Goal: Information Seeking & Learning: Learn about a topic

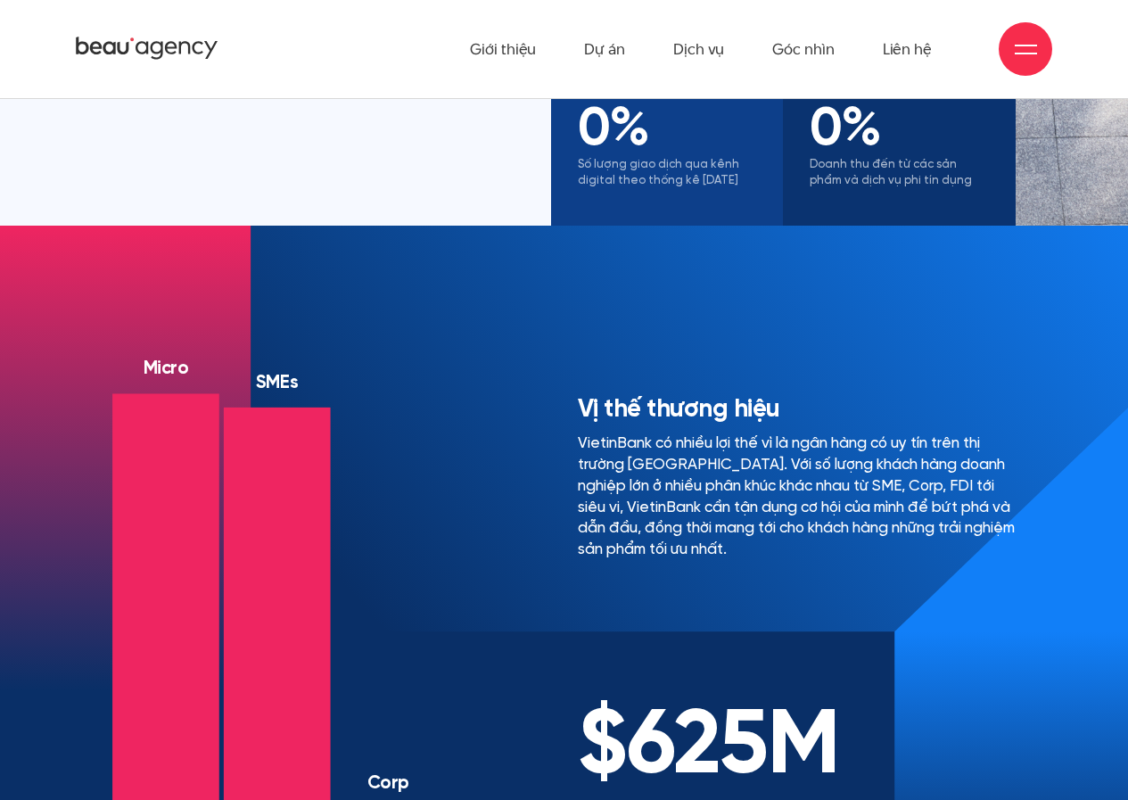
scroll to position [1046, 0]
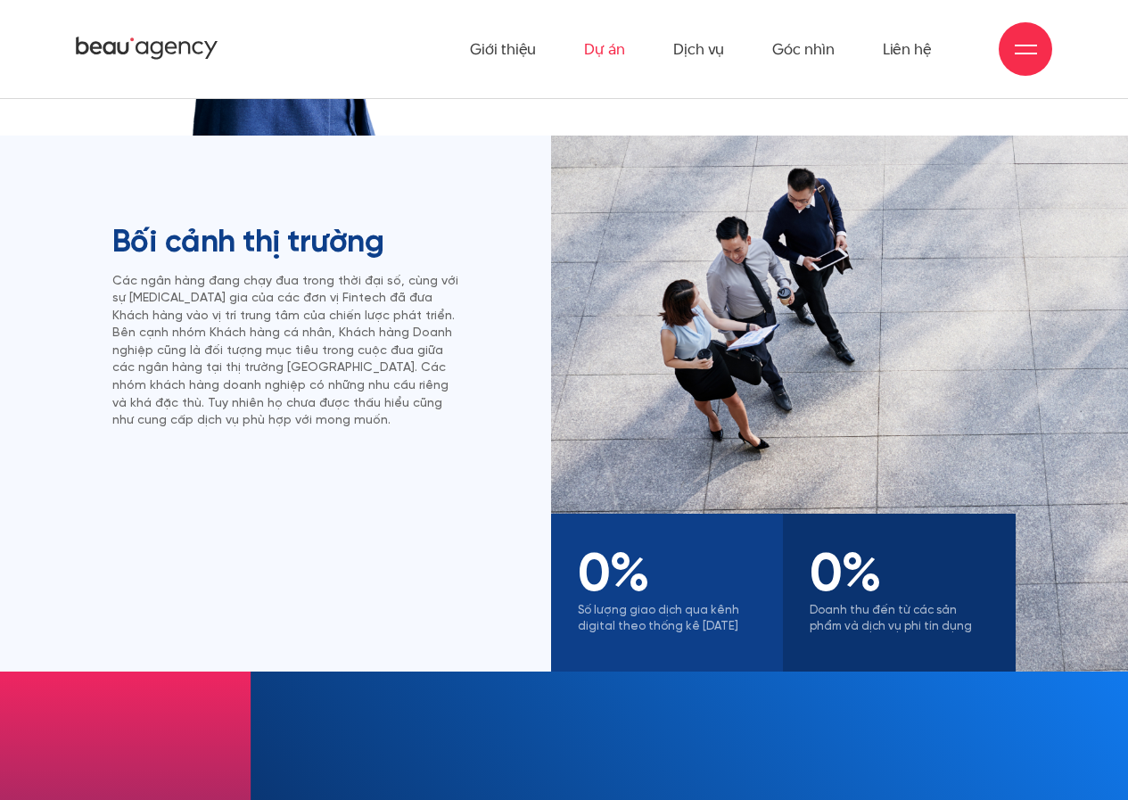
click at [616, 50] on link "Dự án" at bounding box center [604, 49] width 41 height 98
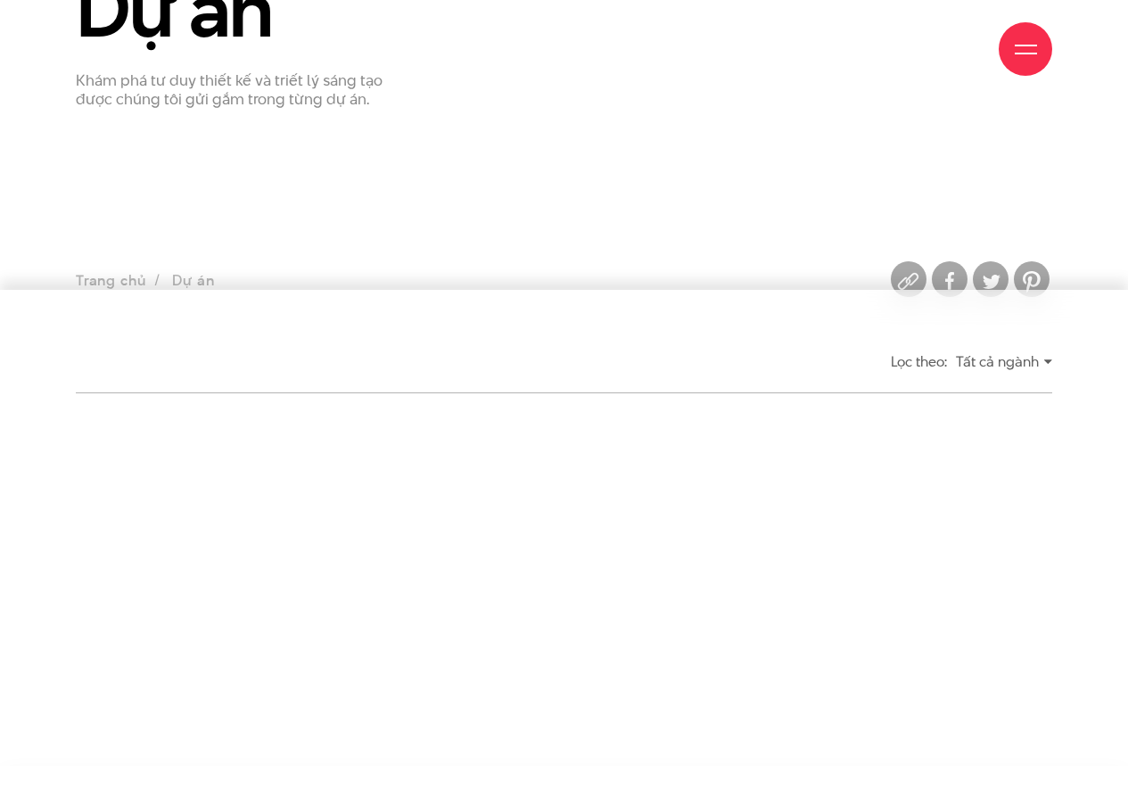
scroll to position [357, 0]
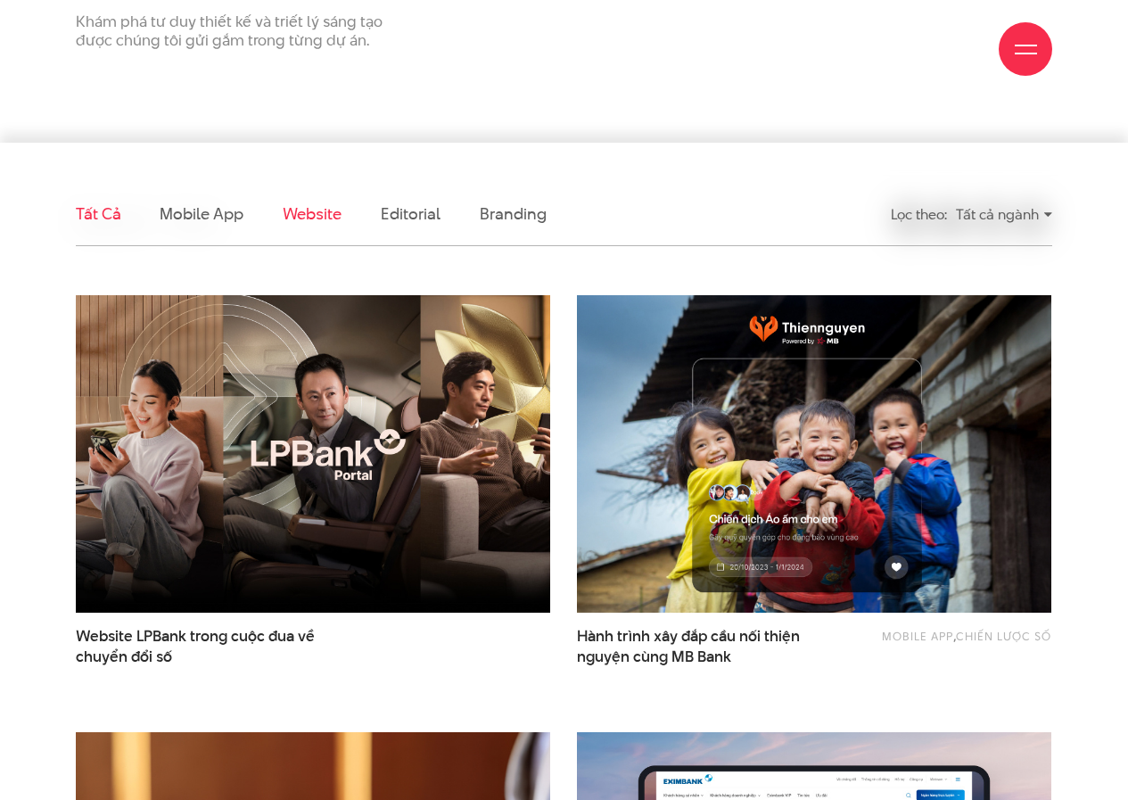
click at [317, 214] on link "Website" at bounding box center [312, 213] width 59 height 22
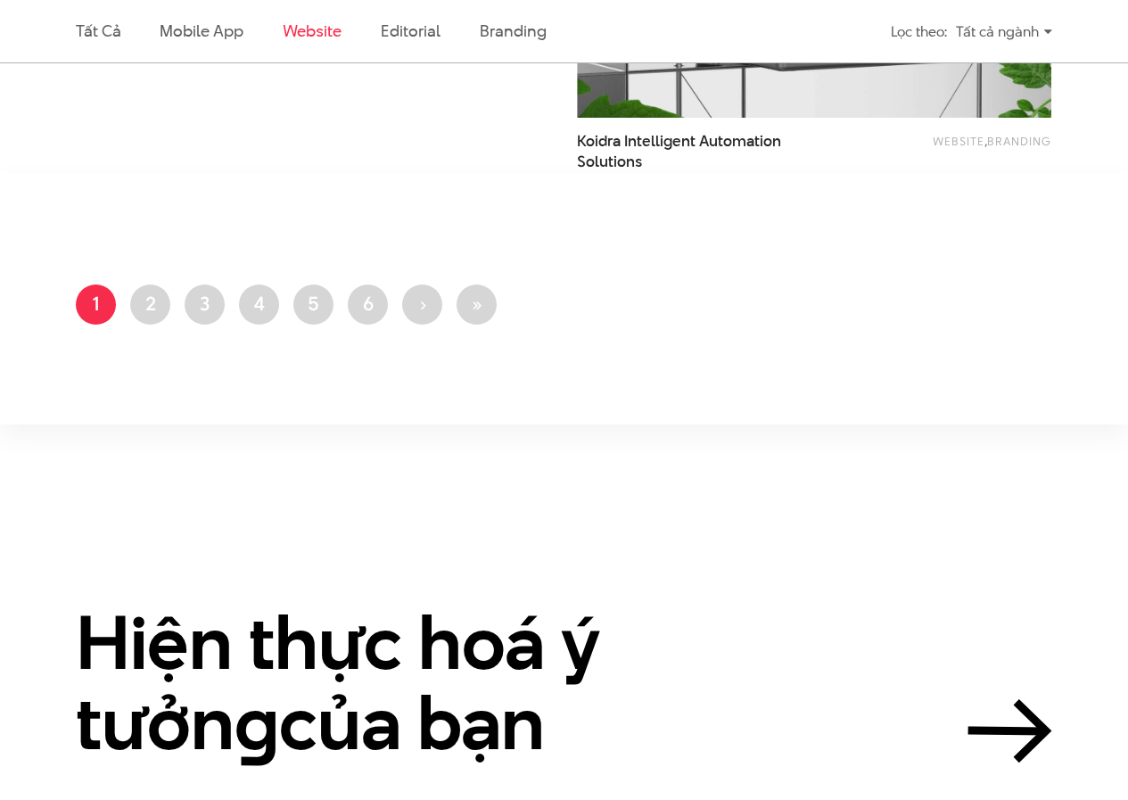
scroll to position [2590, 0]
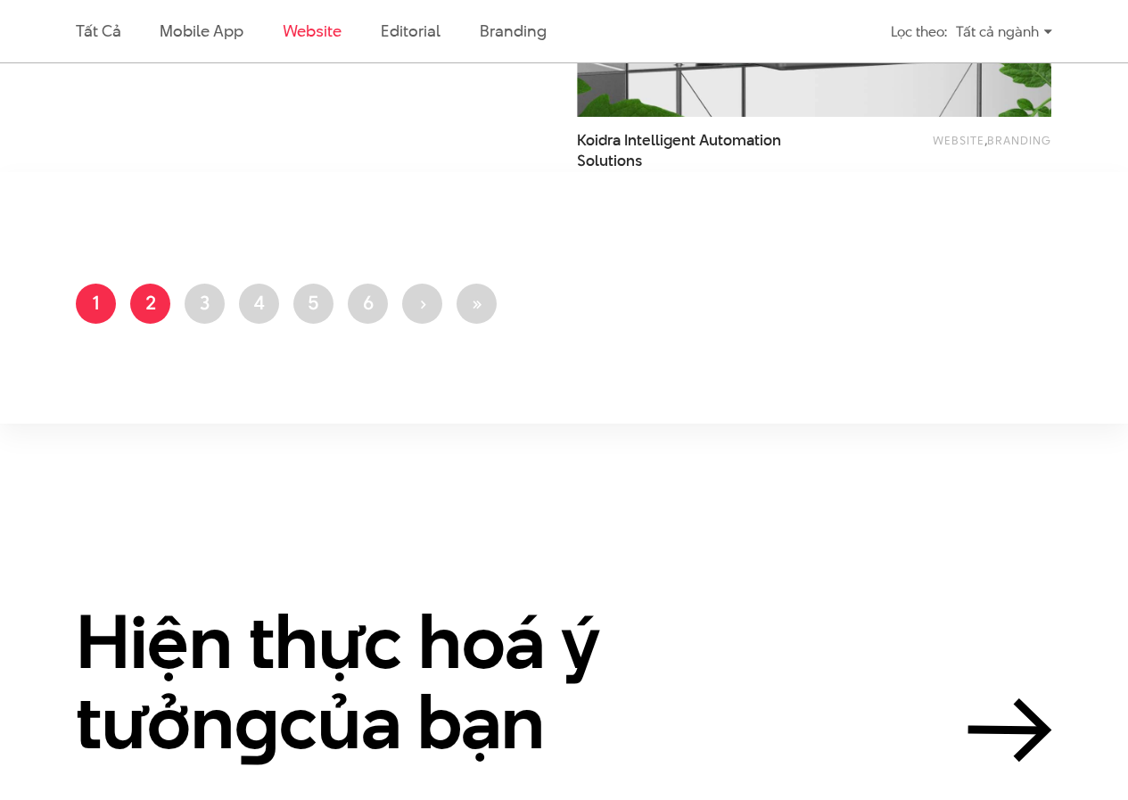
click at [161, 296] on link "Trang 2" at bounding box center [150, 304] width 40 height 40
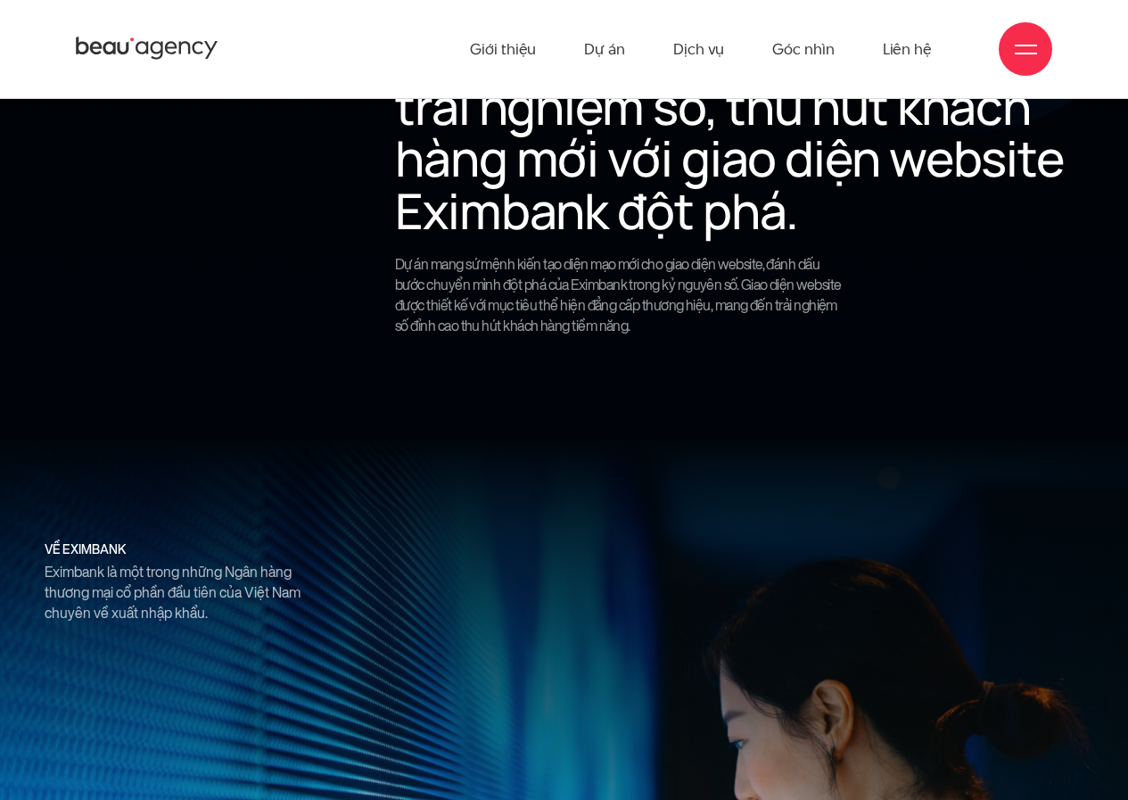
scroll to position [1071, 0]
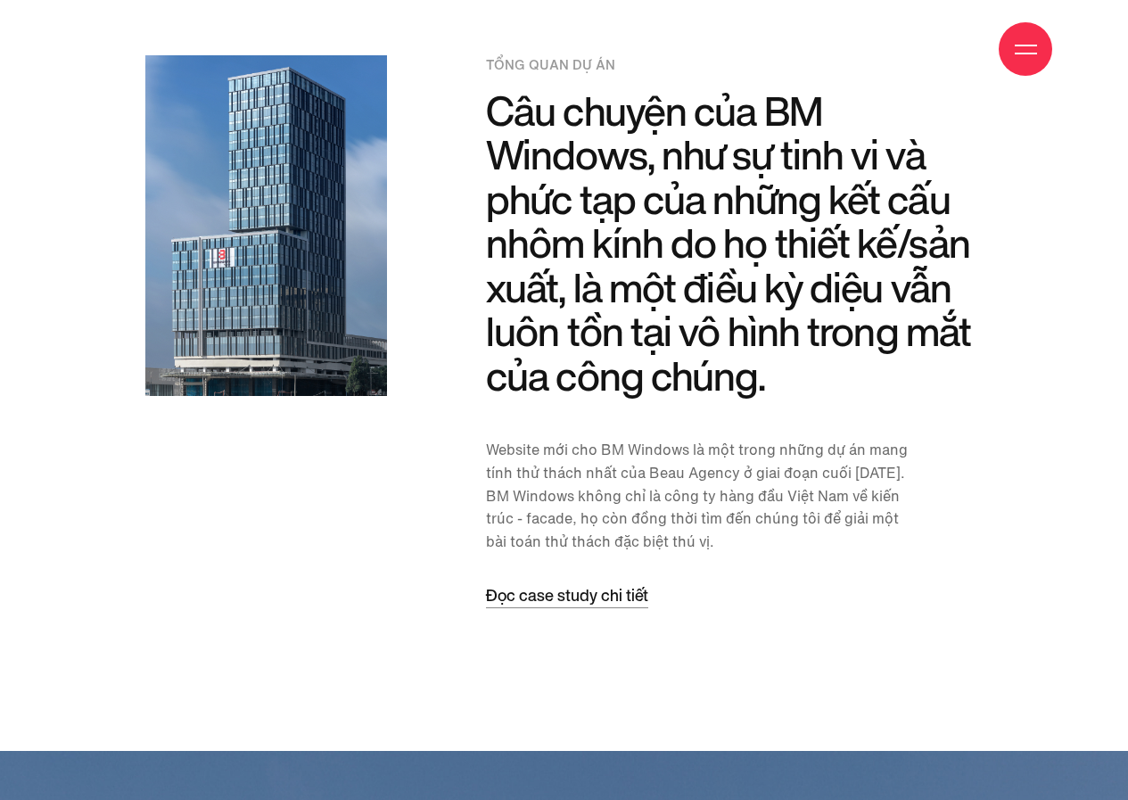
scroll to position [1427, 0]
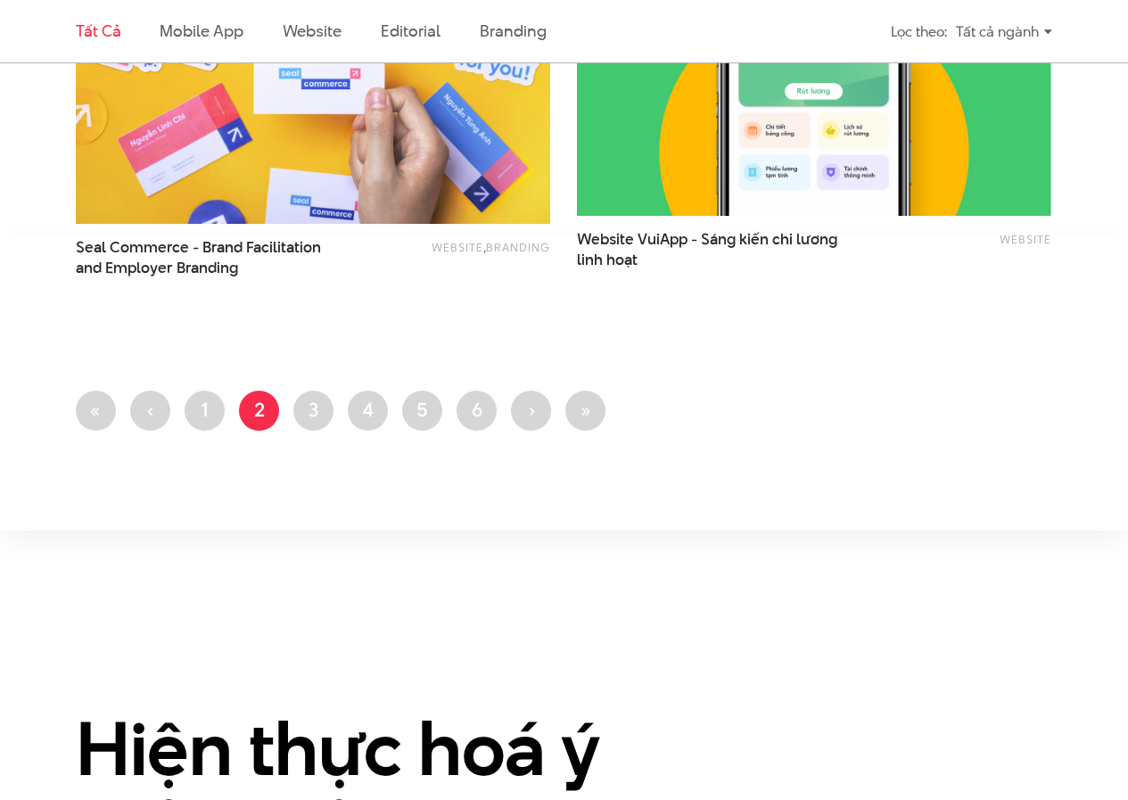
scroll to position [2942, 0]
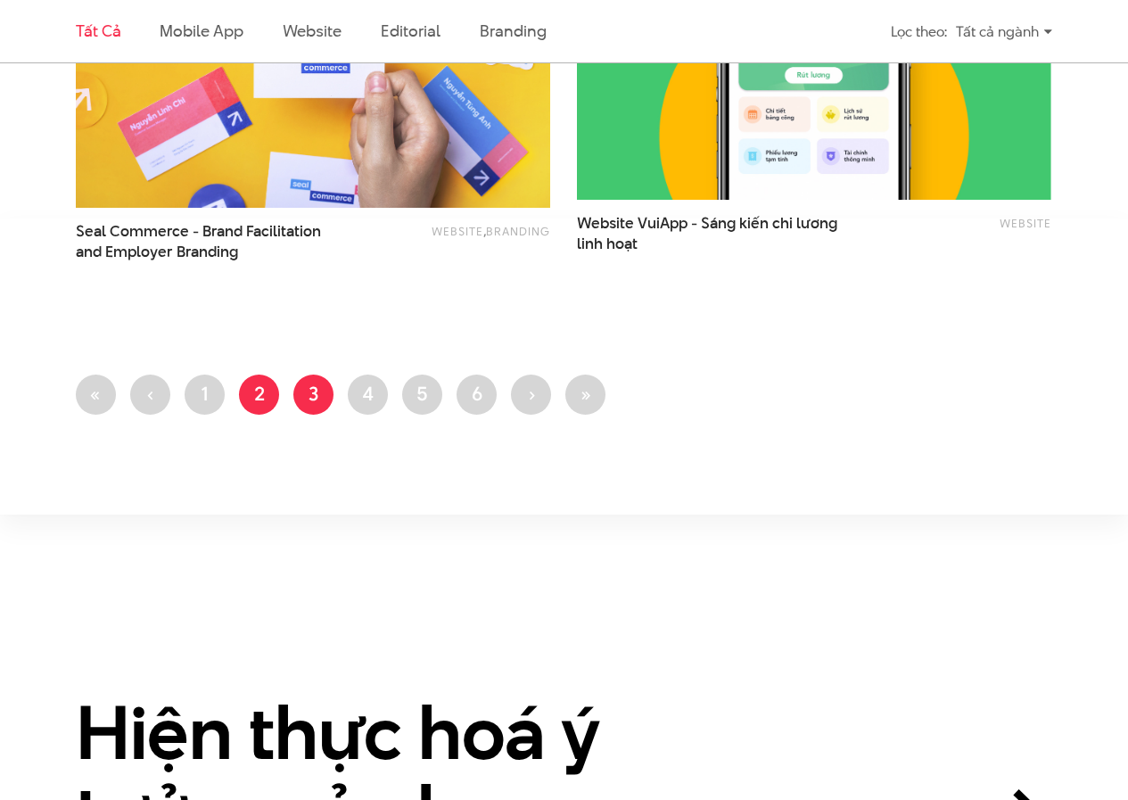
click at [307, 403] on link "Trang 3" at bounding box center [313, 394] width 40 height 40
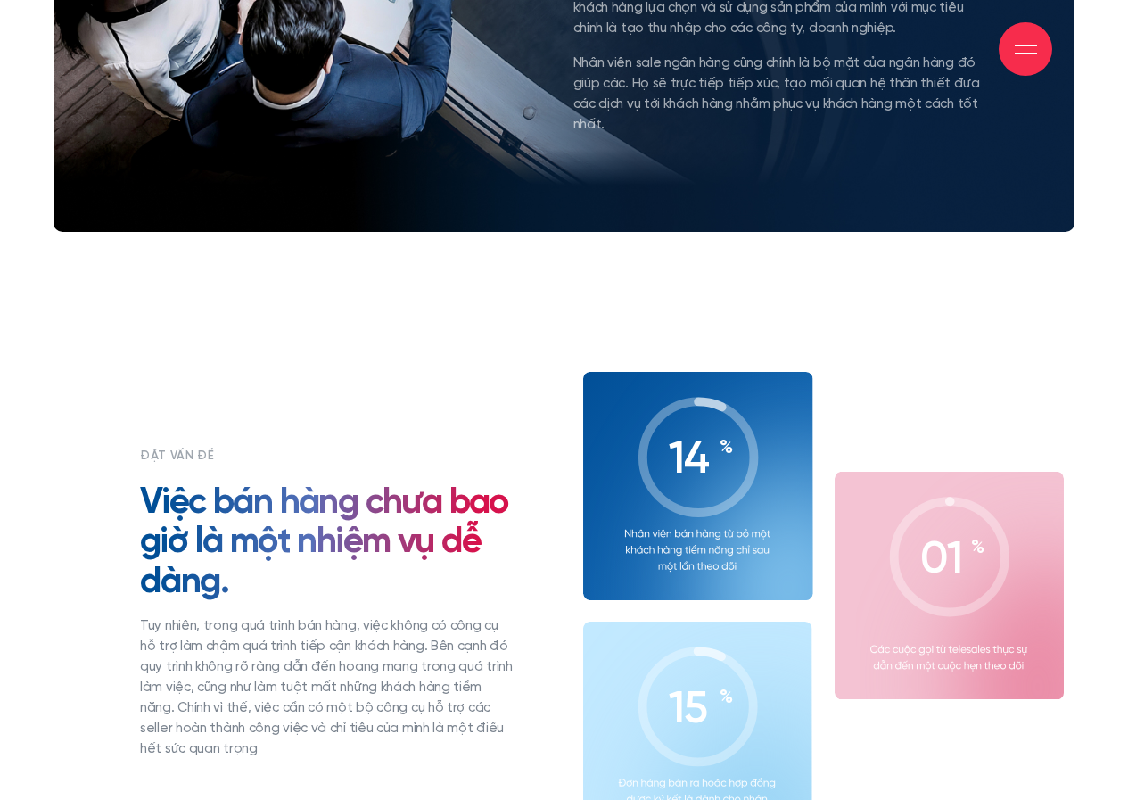
scroll to position [1783, 0]
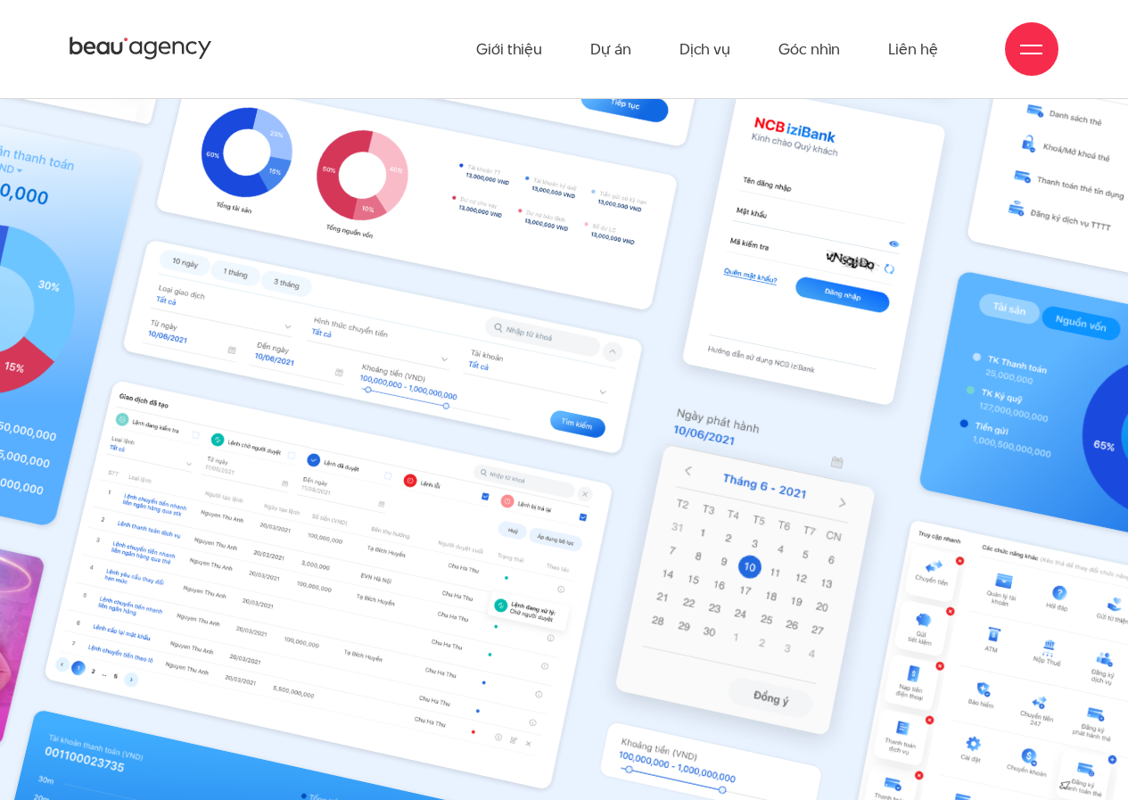
scroll to position [7222, 0]
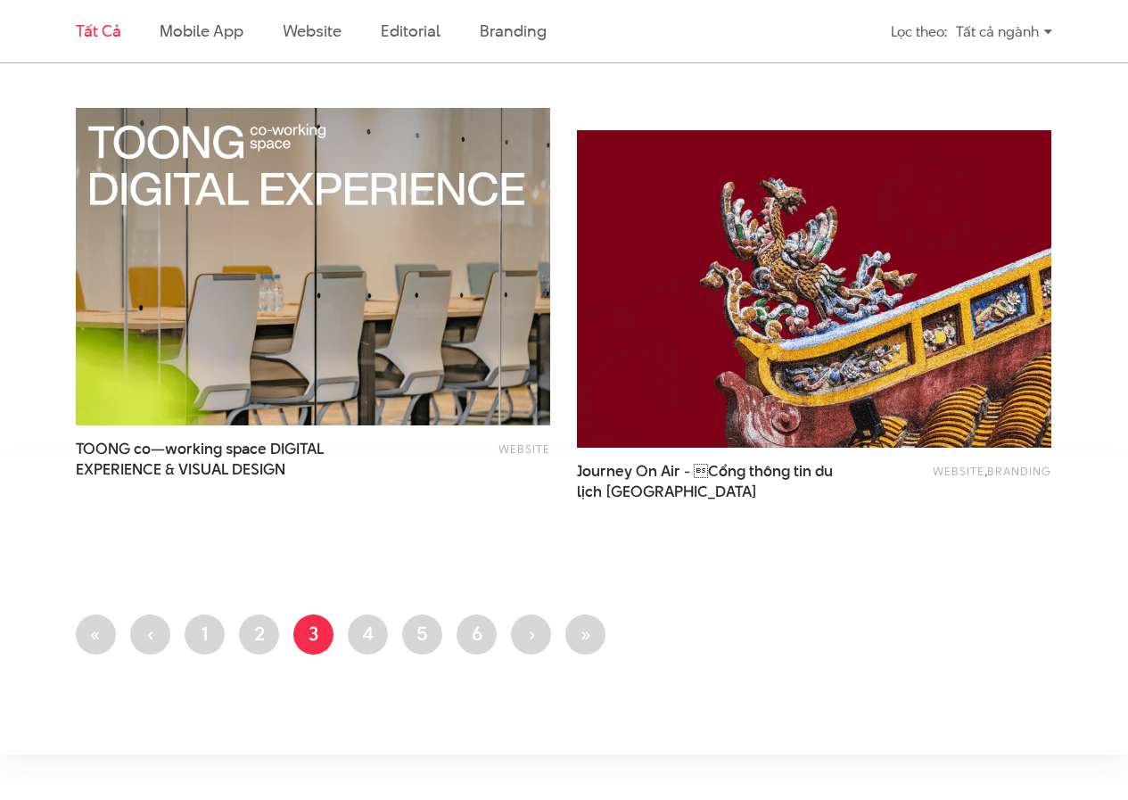
scroll to position [2942, 0]
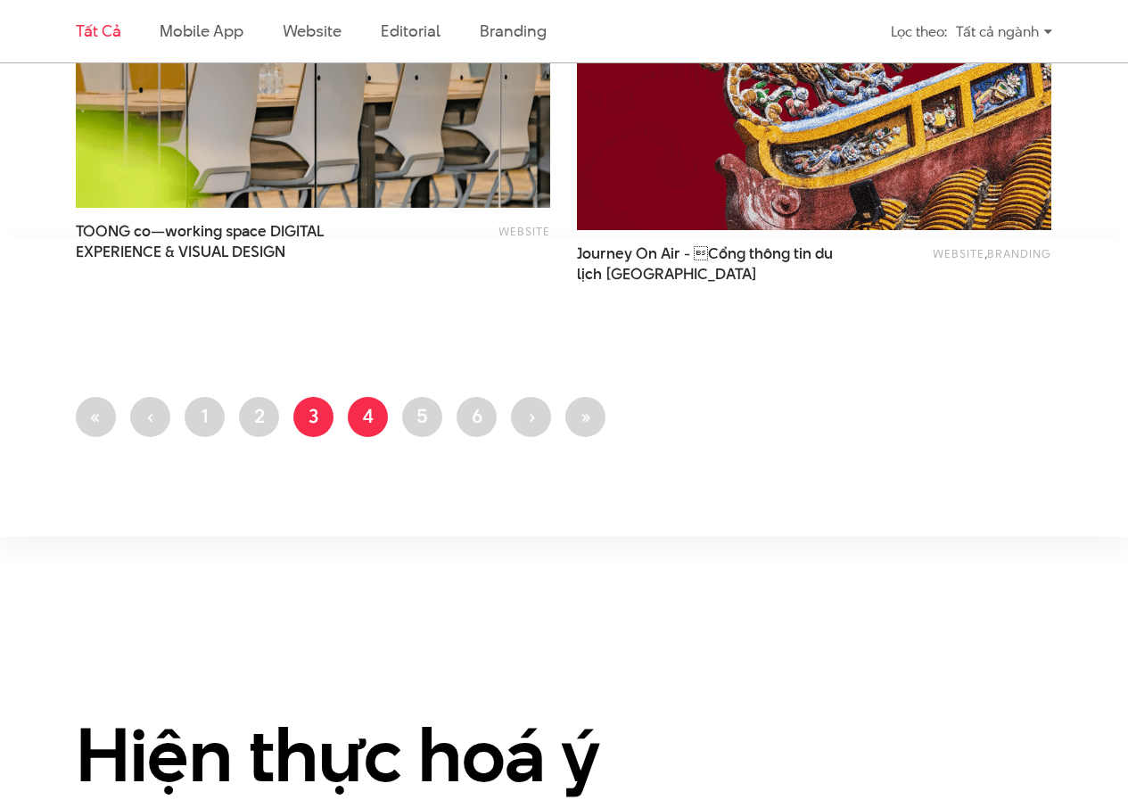
click at [368, 418] on link "Trang 4" at bounding box center [368, 417] width 40 height 40
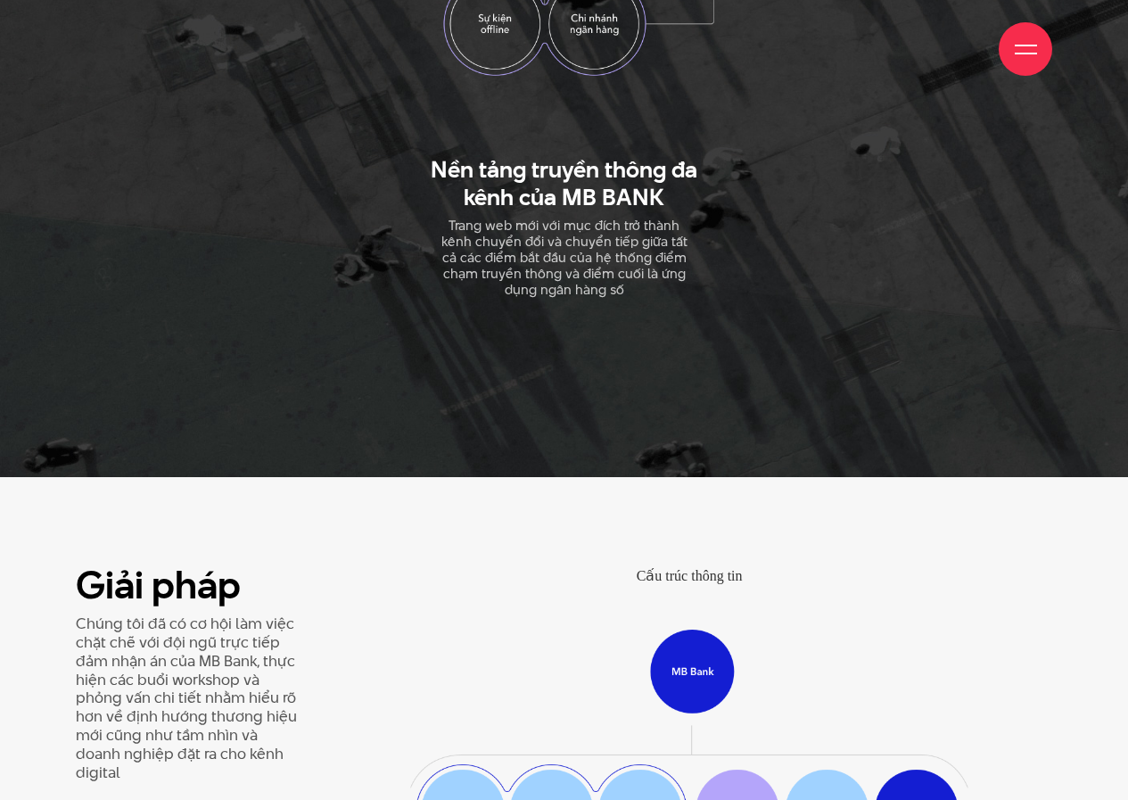
scroll to position [3477, 0]
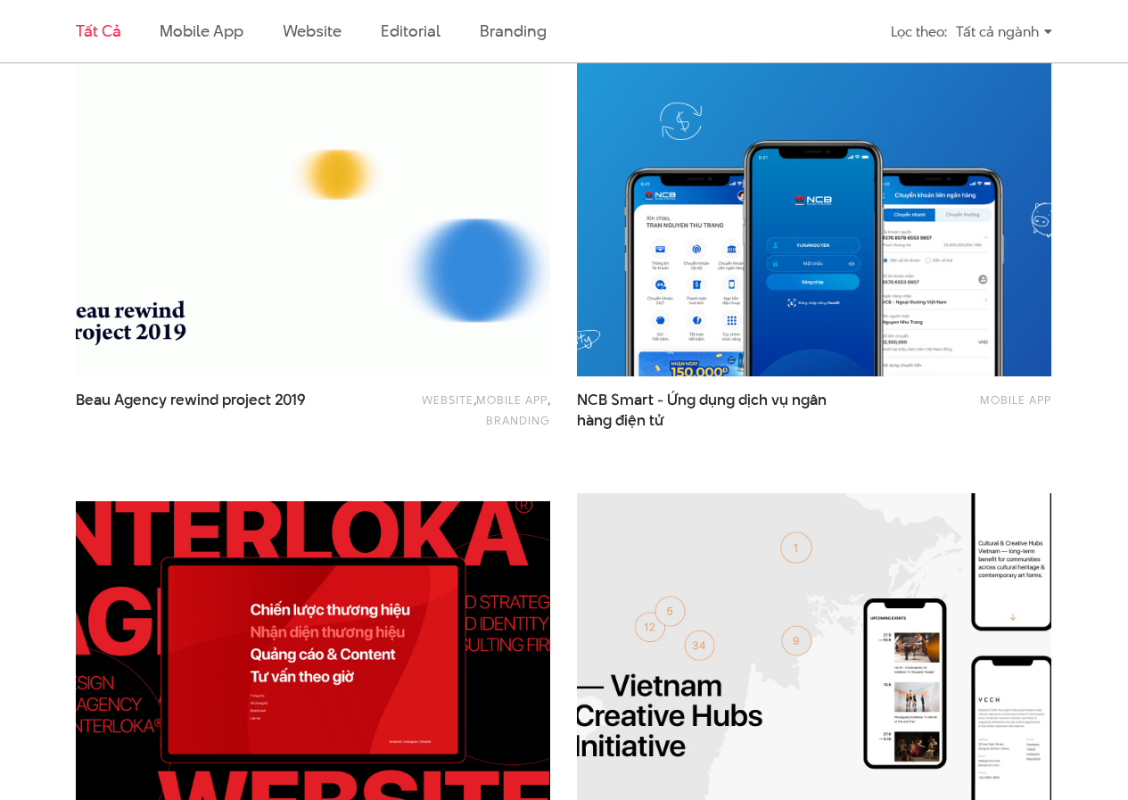
scroll to position [1070, 0]
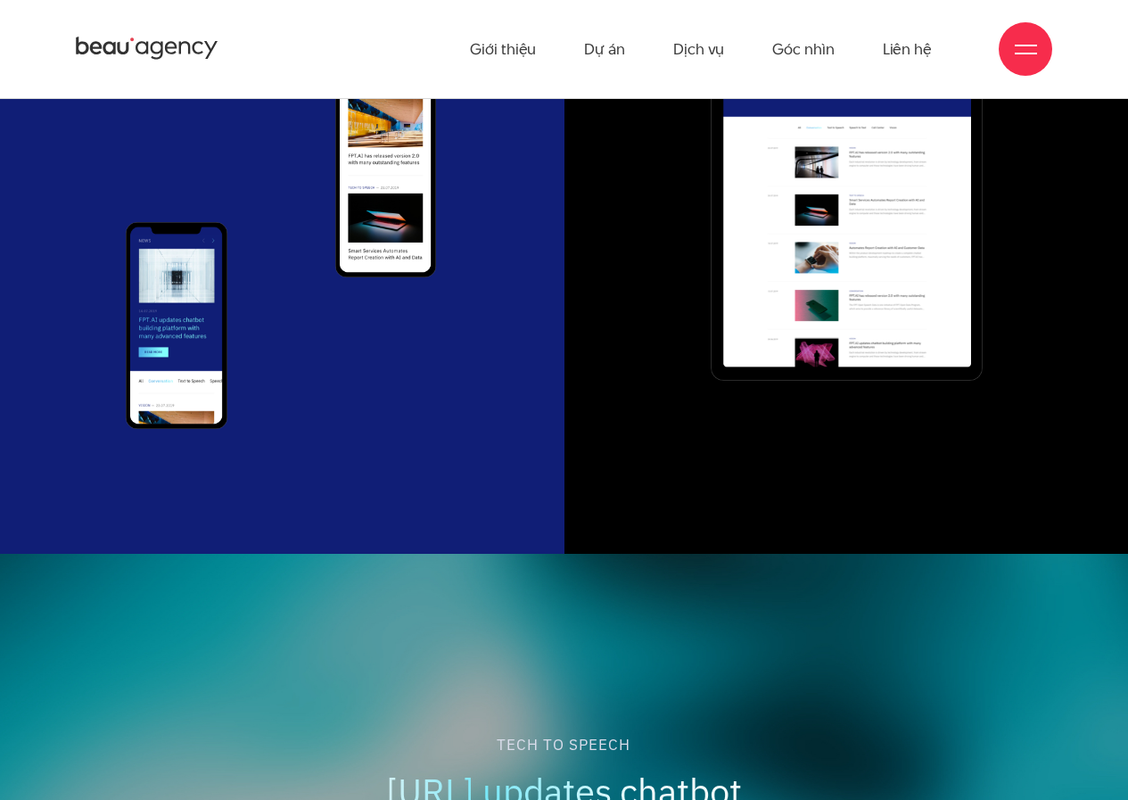
scroll to position [8292, 0]
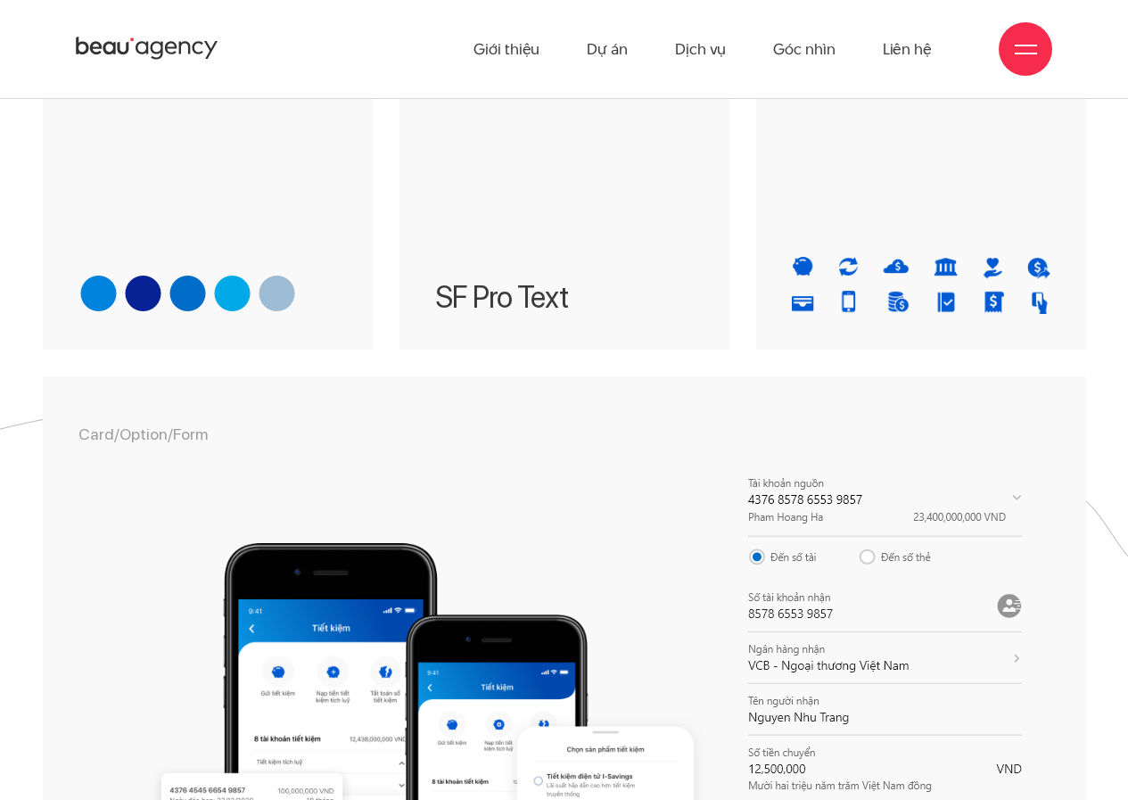
scroll to position [3834, 0]
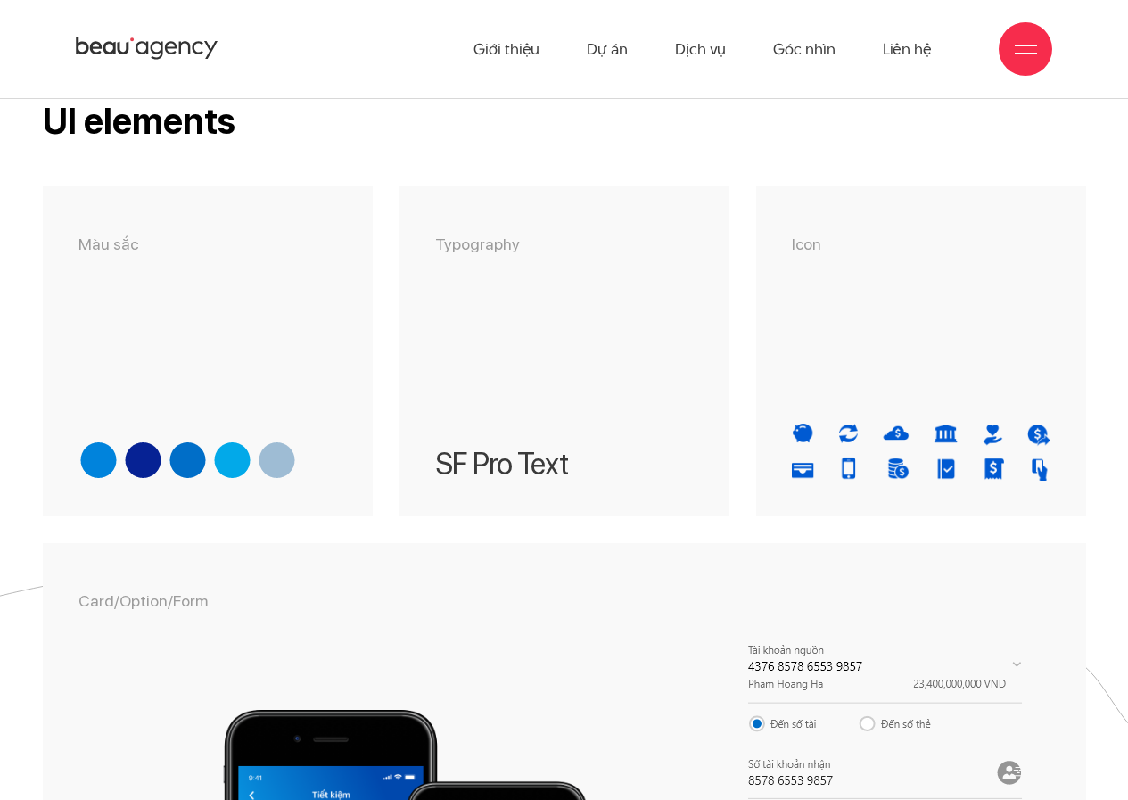
click at [538, 448] on h3 "SF Pro Text" at bounding box center [564, 464] width 259 height 33
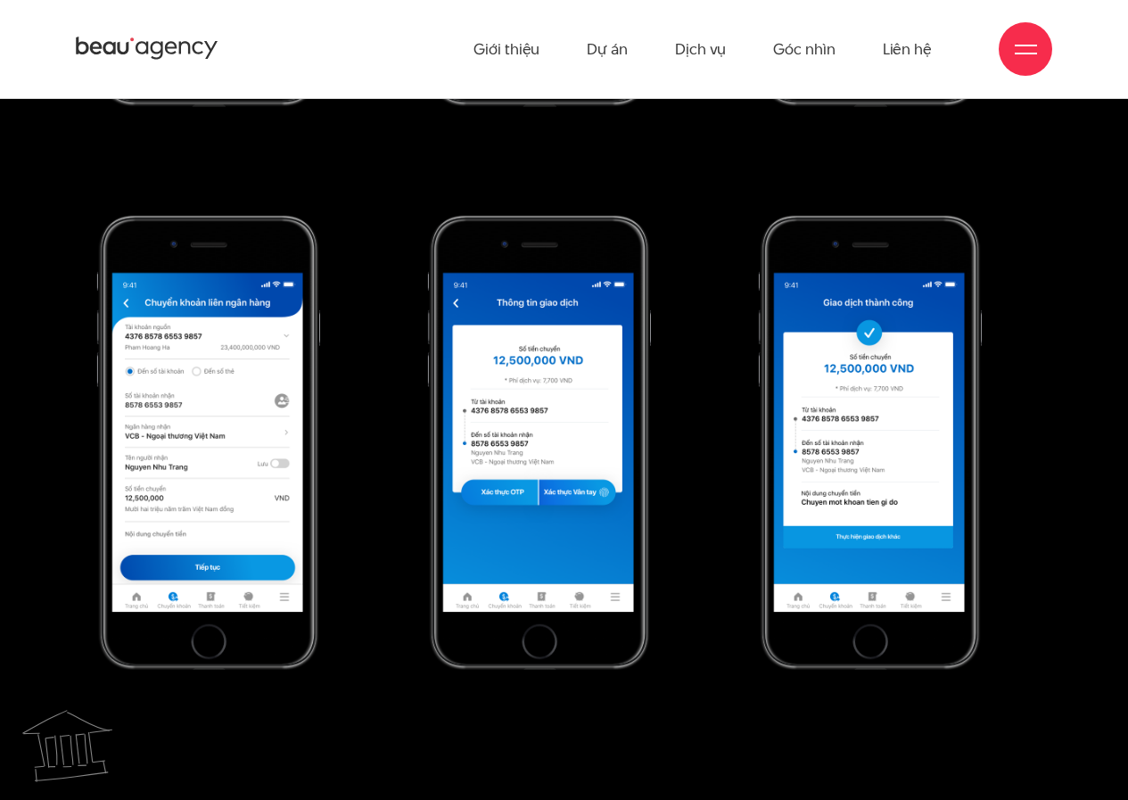
scroll to position [12037, 0]
